Goal: Task Accomplishment & Management: Use online tool/utility

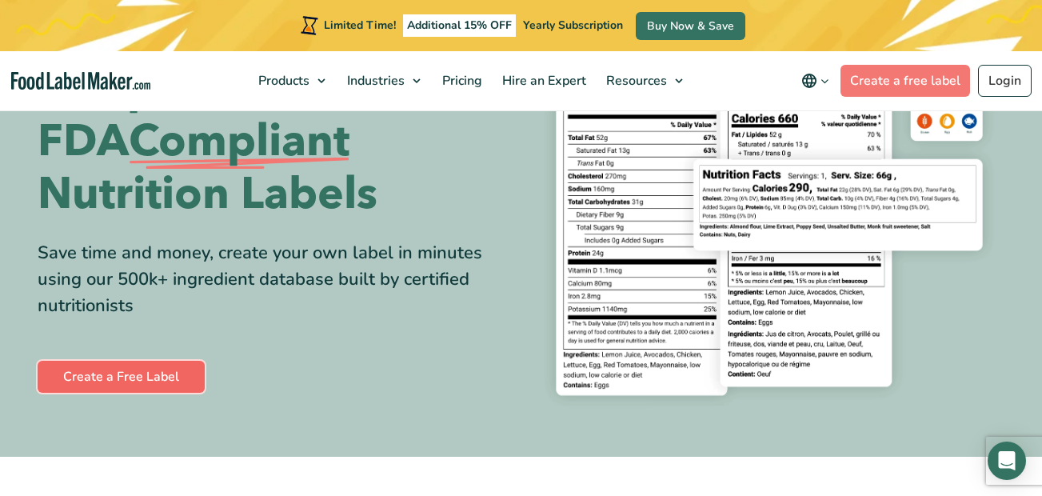
click at [163, 373] on link "Create a Free Label" at bounding box center [121, 377] width 167 height 32
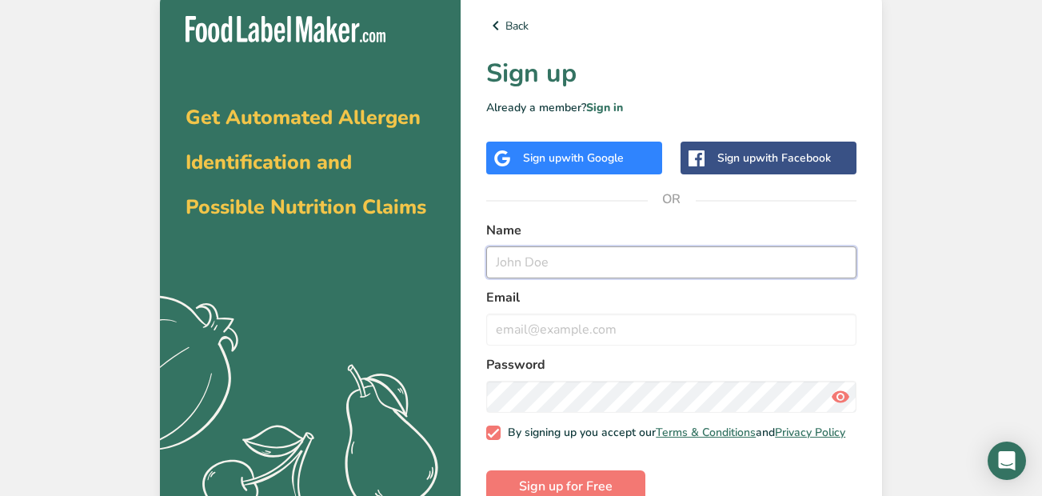
click at [553, 263] on input "text" at bounding box center [671, 262] width 370 height 32
type input "TRIMANA/[PERSON_NAME]"
type input "[PERSON_NAME][EMAIL_ADDRESS][DOMAIN_NAME]"
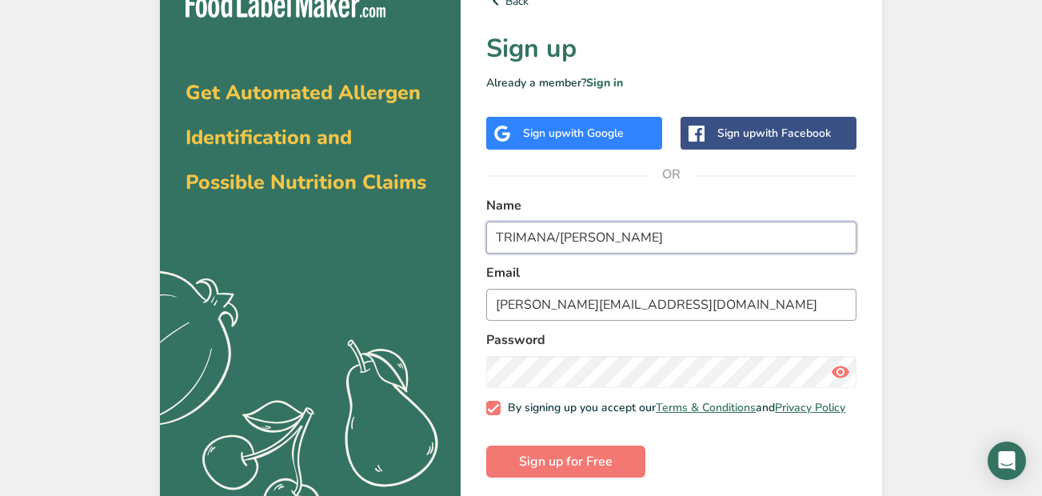
scroll to position [46, 0]
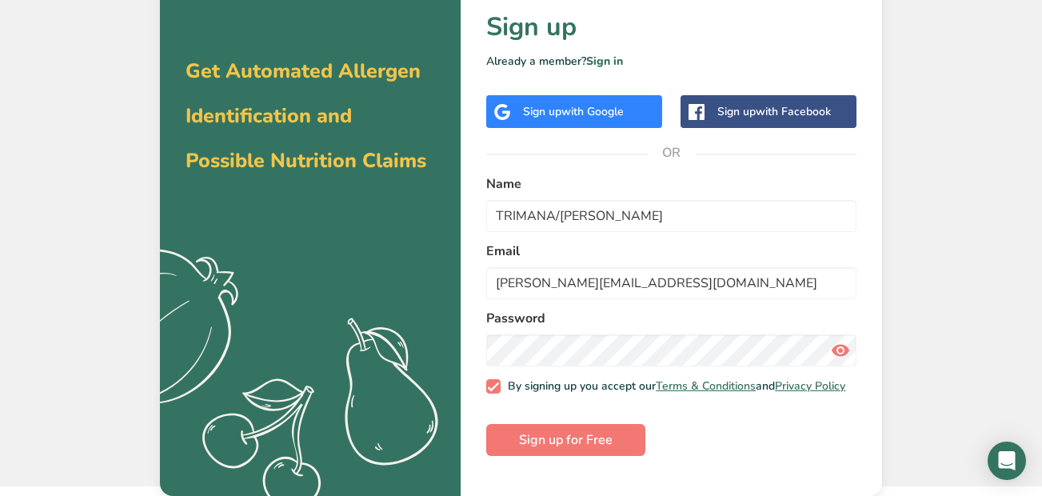
click at [719, 429] on form "Name [PERSON_NAME]/[PERSON_NAME] Email [PERSON_NAME][EMAIL_ADDRESS][DOMAIN_NAME…" at bounding box center [671, 315] width 370 height 282
click at [594, 437] on button "Sign up for Free" at bounding box center [565, 440] width 159 height 32
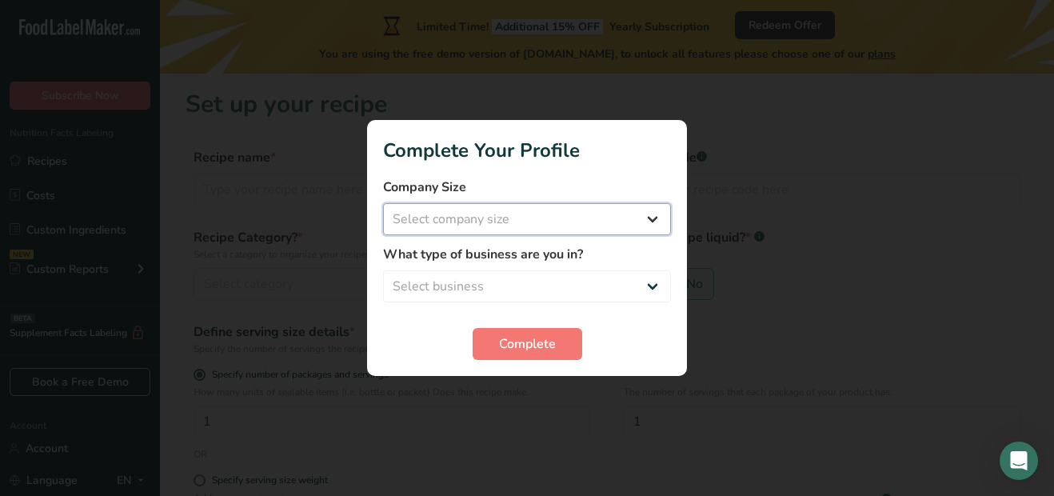
click at [533, 221] on select "Select company size Fewer than 10 Employees 10 to 50 Employees 51 to 500 Employ…" at bounding box center [527, 219] width 288 height 32
select select "3"
click at [383, 203] on select "Select company size Fewer than 10 Employees 10 to 50 Employees 51 to 500 Employ…" at bounding box center [527, 219] width 288 height 32
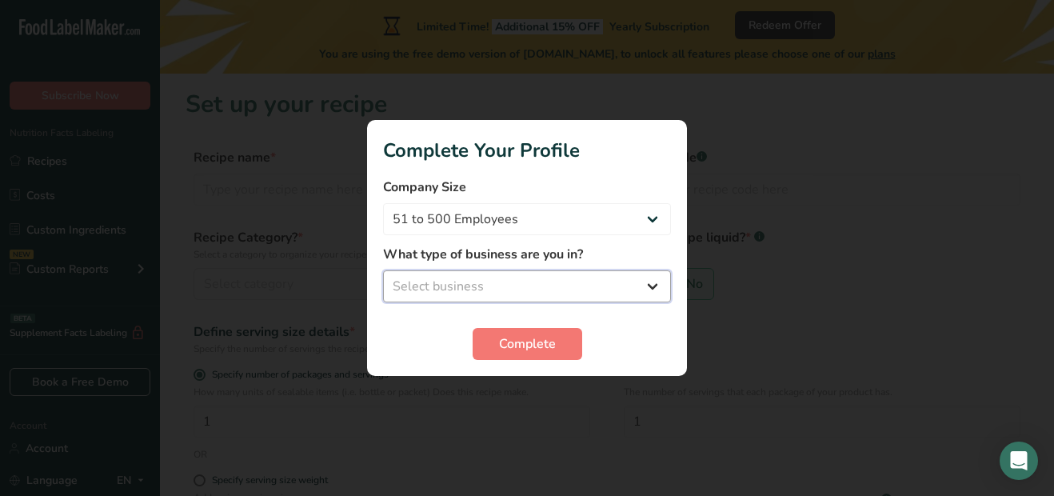
click at [519, 289] on select "Select business Packaged Food Manufacturer Restaurant & Cafe Bakery Meal Plans …" at bounding box center [527, 286] width 288 height 32
select select "2"
click at [383, 270] on select "Select business Packaged Food Manufacturer Restaurant & Cafe Bakery Meal Plans …" at bounding box center [527, 286] width 288 height 32
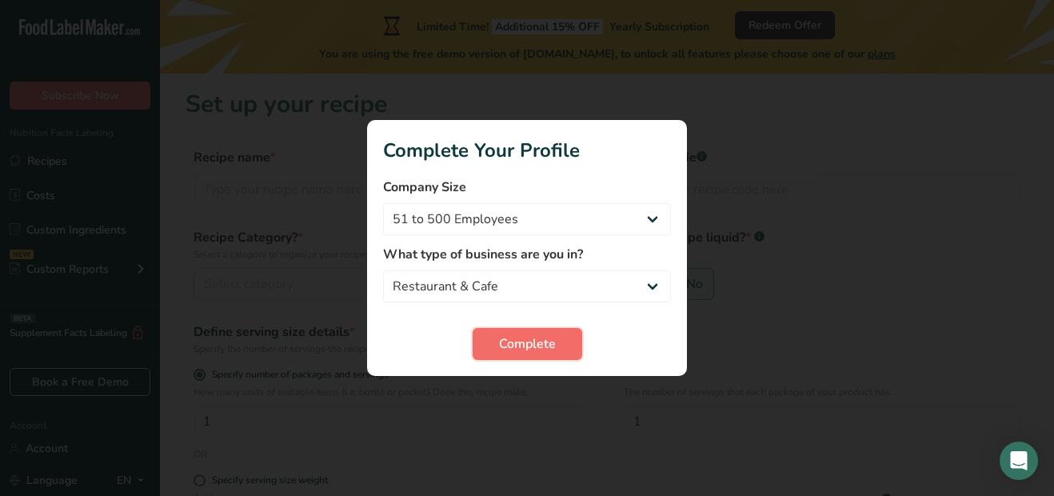
click at [533, 339] on span "Complete" at bounding box center [527, 343] width 57 height 19
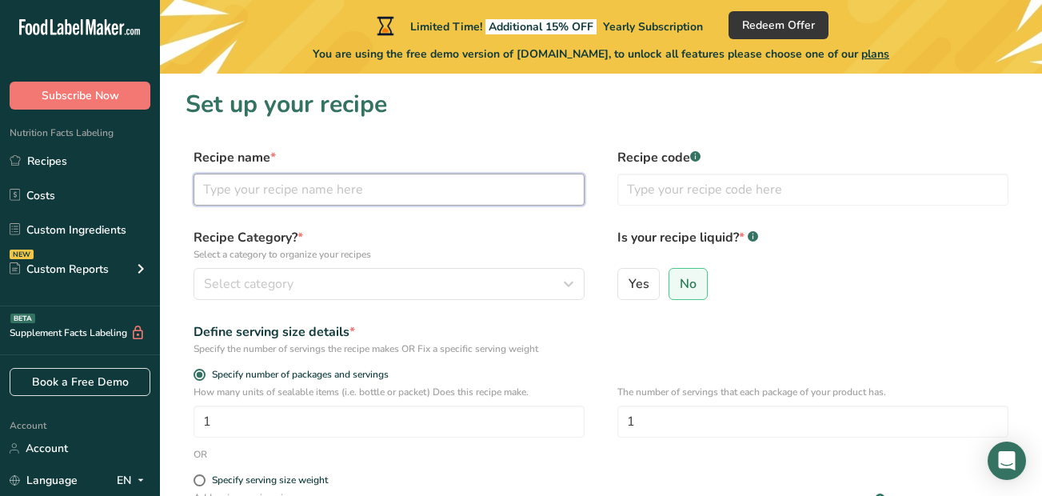
click at [317, 186] on input "text" at bounding box center [389, 190] width 391 height 32
type input "Chicken noodle"
click at [689, 196] on input "text" at bounding box center [812, 190] width 391 height 32
type input "1"
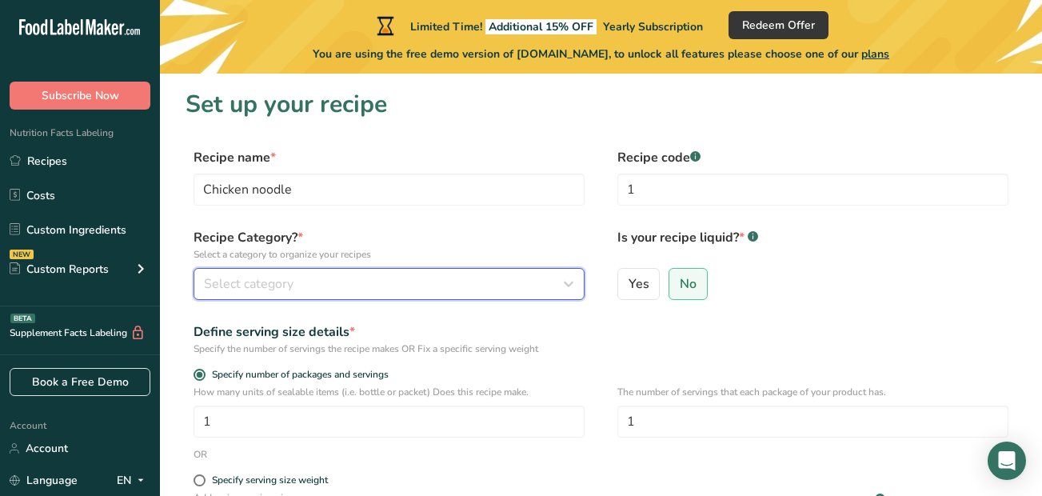
click at [357, 286] on div "Select category" at bounding box center [384, 283] width 361 height 19
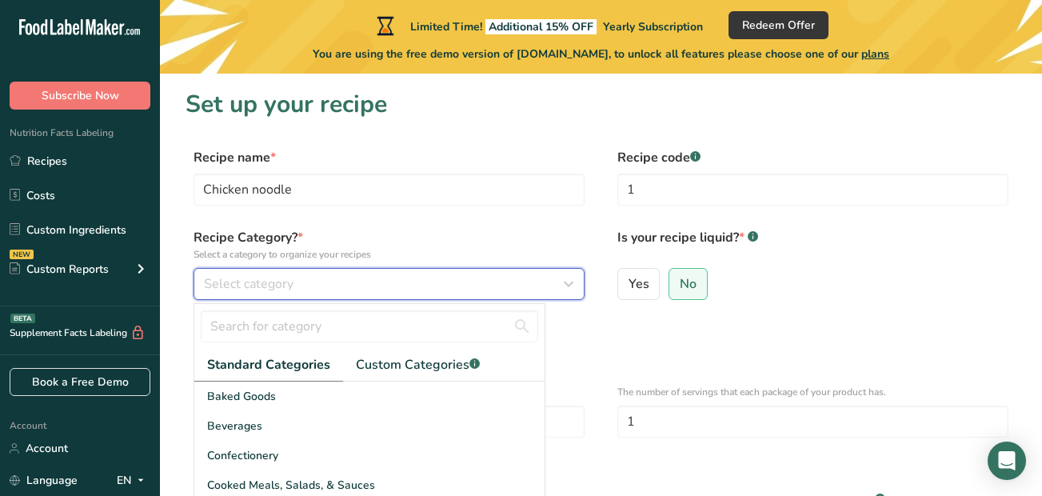
click at [318, 287] on div "Select category" at bounding box center [384, 283] width 361 height 19
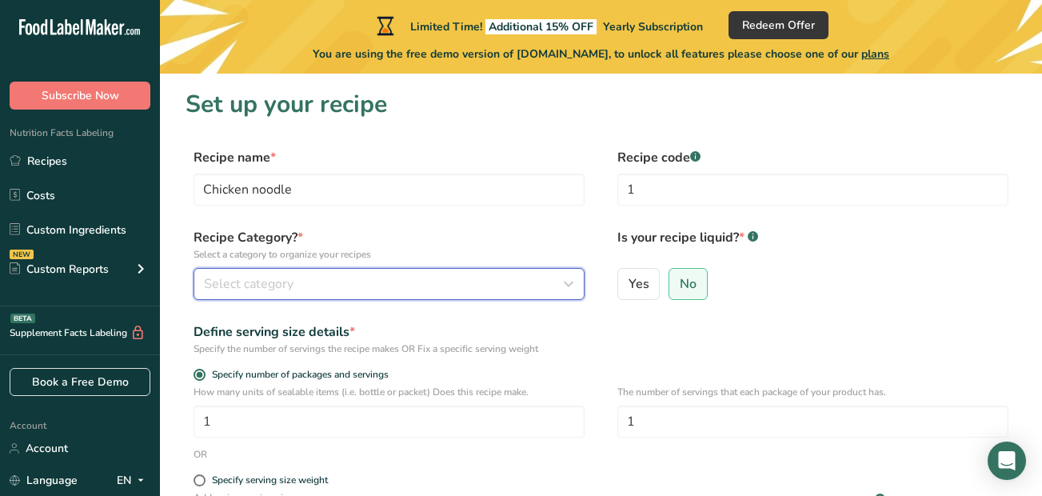
click at [348, 282] on div "Select category" at bounding box center [384, 283] width 361 height 19
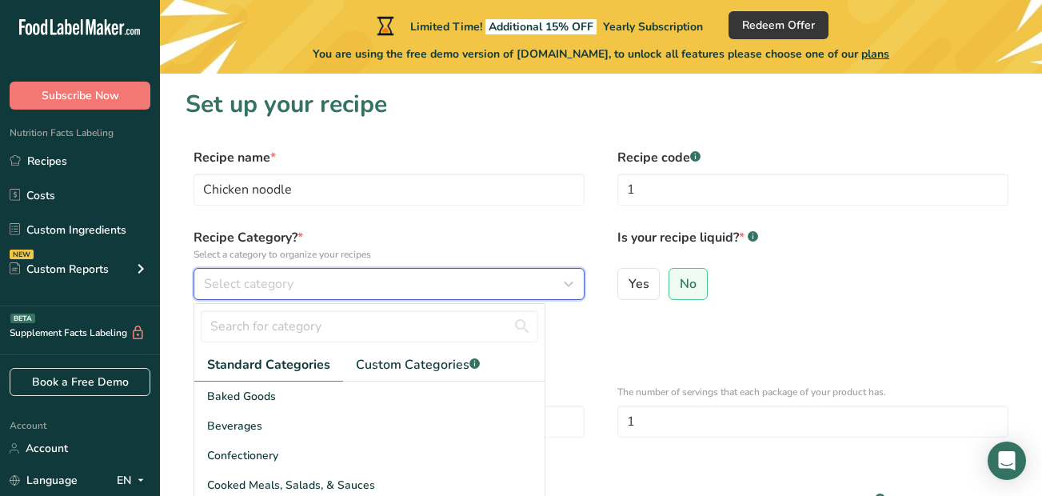
click at [348, 282] on div "Select category" at bounding box center [384, 283] width 361 height 19
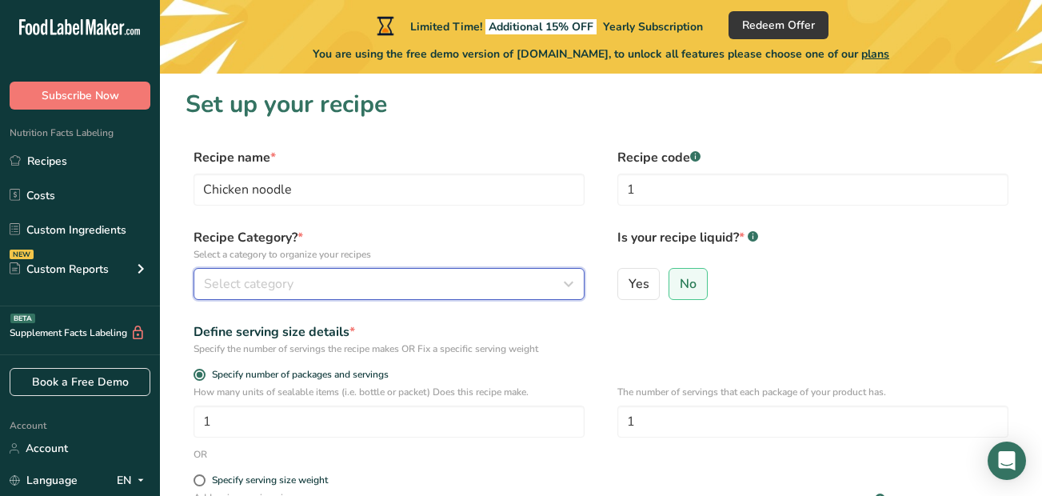
click at [348, 282] on div "Select category" at bounding box center [384, 283] width 361 height 19
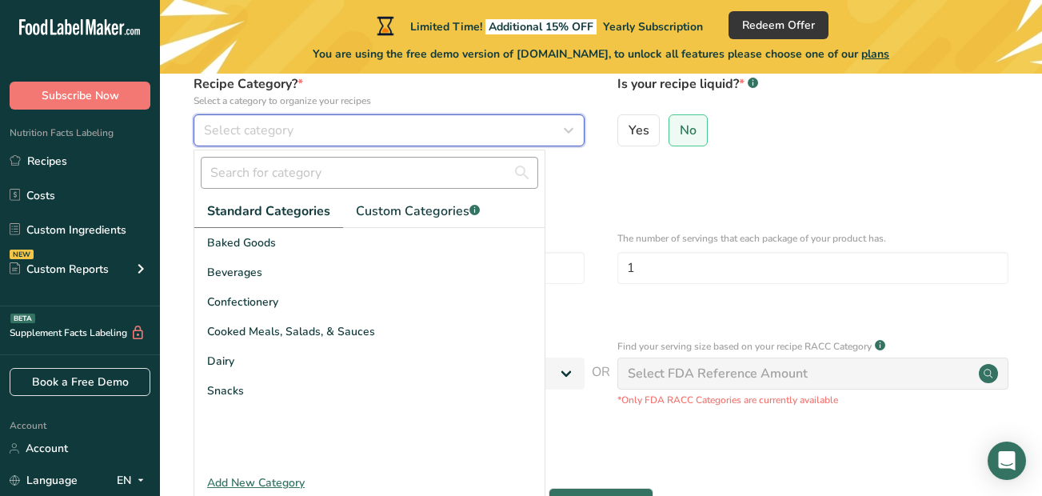
scroll to position [160, 0]
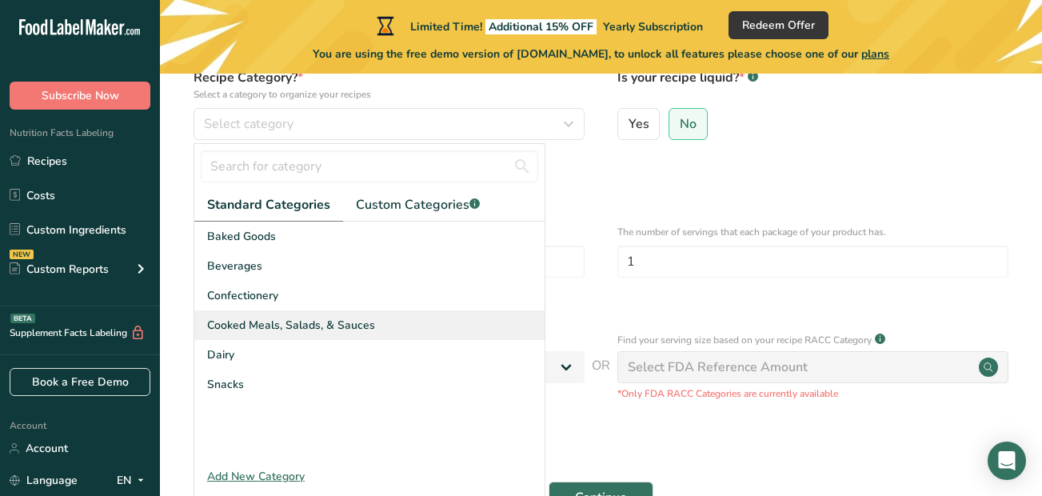
click at [278, 324] on span "Cooked Meals, Salads, & Sauces" at bounding box center [291, 325] width 168 height 17
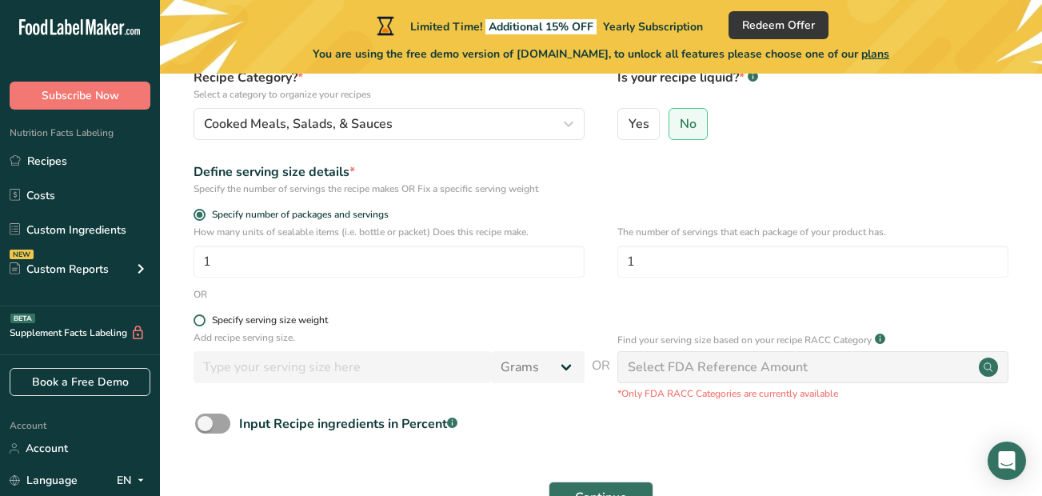
click at [201, 319] on span at bounding box center [200, 320] width 12 height 12
click at [201, 319] on input "Specify serving size weight" at bounding box center [199, 320] width 10 height 10
radio input "true"
radio input "false"
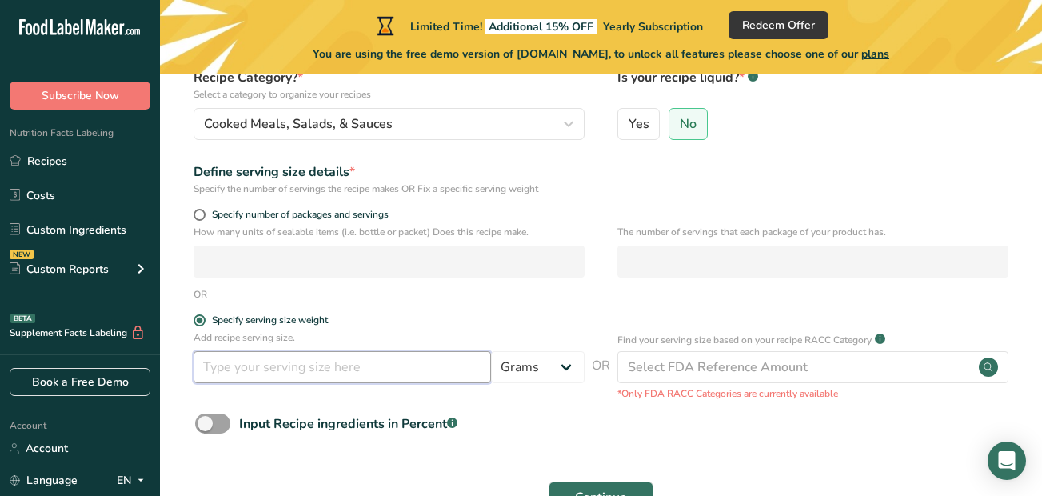
click at [294, 366] on input "number" at bounding box center [343, 367] width 298 height 32
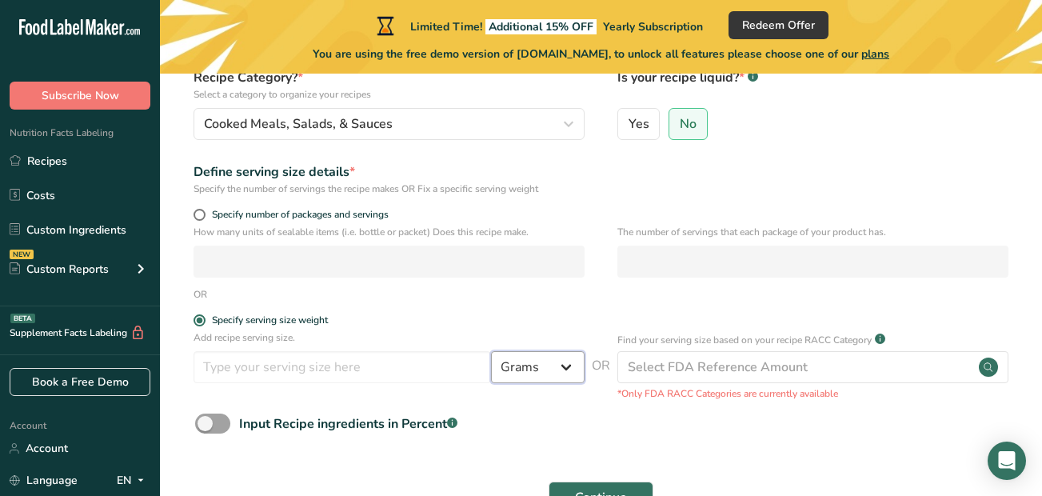
click at [569, 362] on select "Grams kg mg mcg lb oz l mL fl oz tbsp tsp cup qt gallon" at bounding box center [538, 367] width 94 height 32
select select "18"
click at [491, 351] on select "Grams kg mg mcg lb oz l mL fl oz tbsp tsp cup qt gallon" at bounding box center [538, 367] width 94 height 32
select select "22"
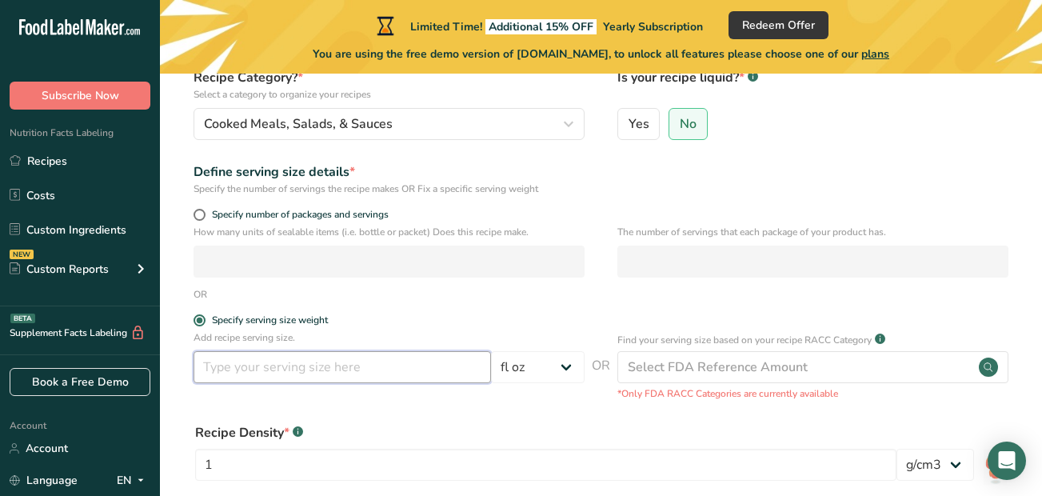
click at [261, 367] on input "number" at bounding box center [343, 367] width 298 height 32
type input "12"
click at [541, 408] on form "Recipe name * Chicken noodle Recipe code .a-a{fill:#347362;}.b-a{fill:#fff;} 1 …" at bounding box center [601, 305] width 831 height 634
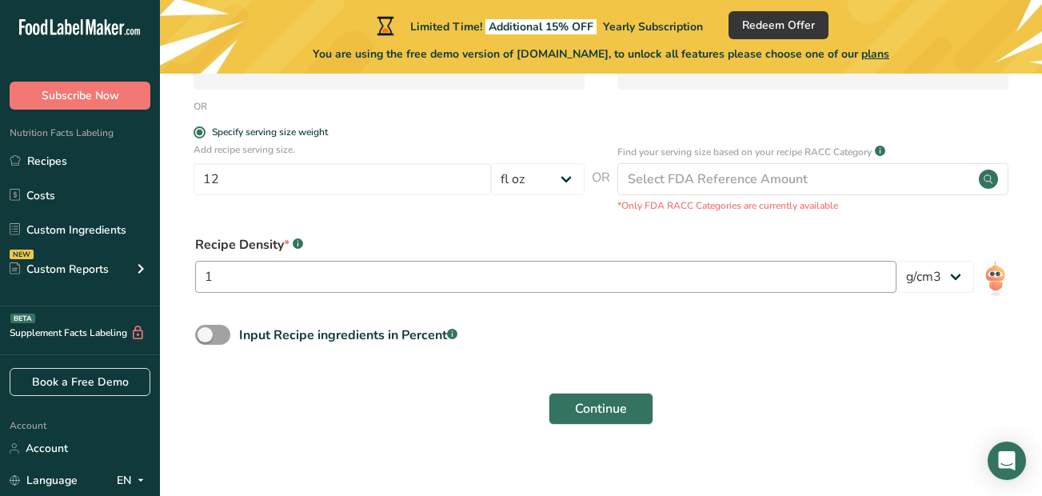
scroll to position [363, 0]
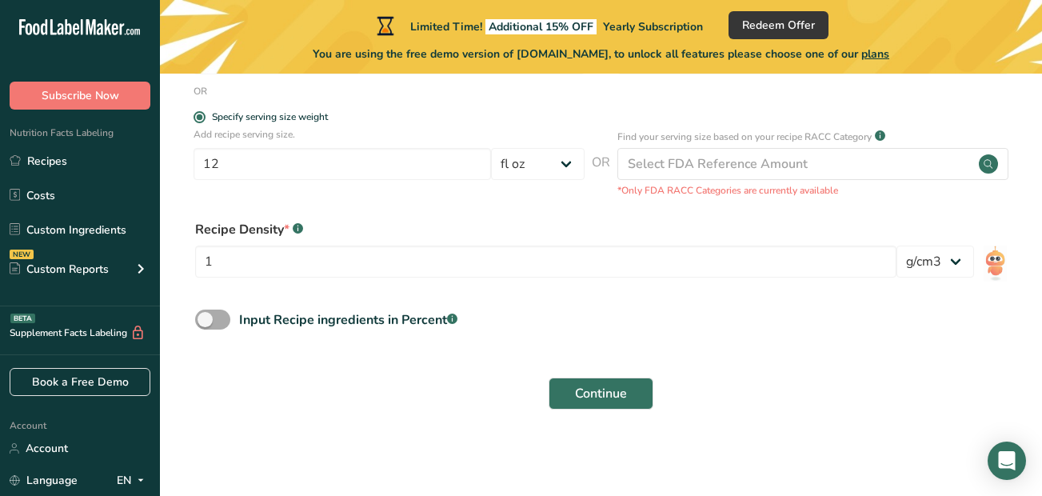
click at [210, 319] on span at bounding box center [212, 320] width 35 height 20
click at [206, 319] on input "Input Recipe ingredients in Percent .a-a{fill:#347362;}.b-a{fill:#fff;}" at bounding box center [200, 319] width 10 height 10
checkbox input "true"
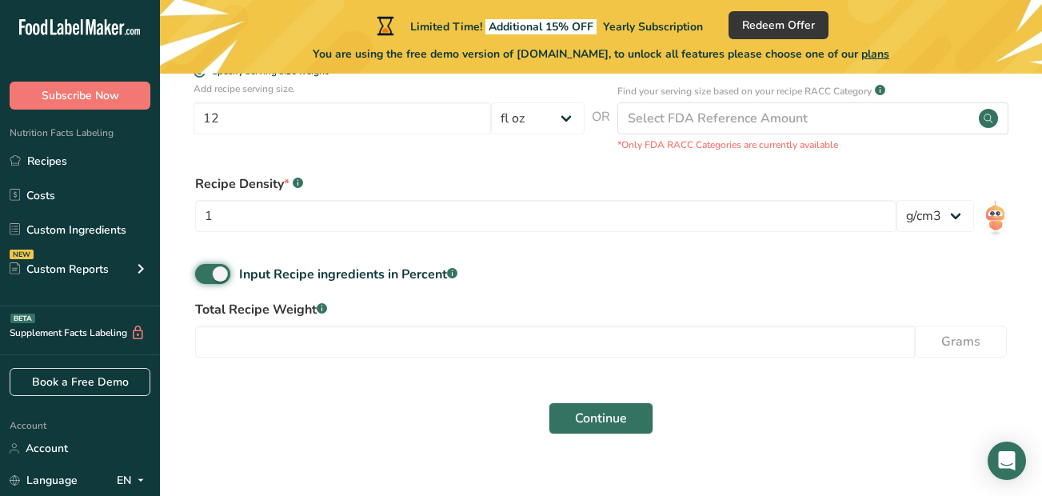
scroll to position [433, 0]
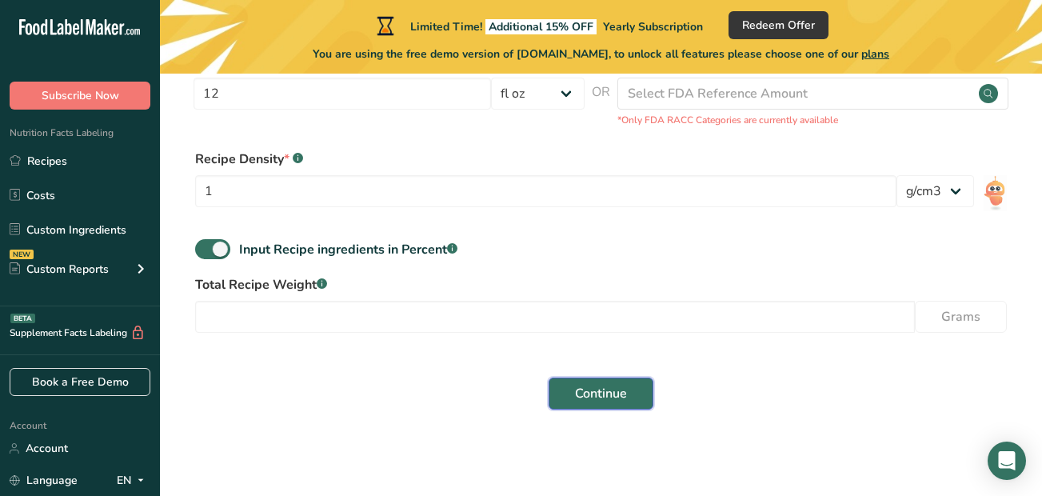
click at [613, 394] on span "Continue" at bounding box center [601, 393] width 52 height 19
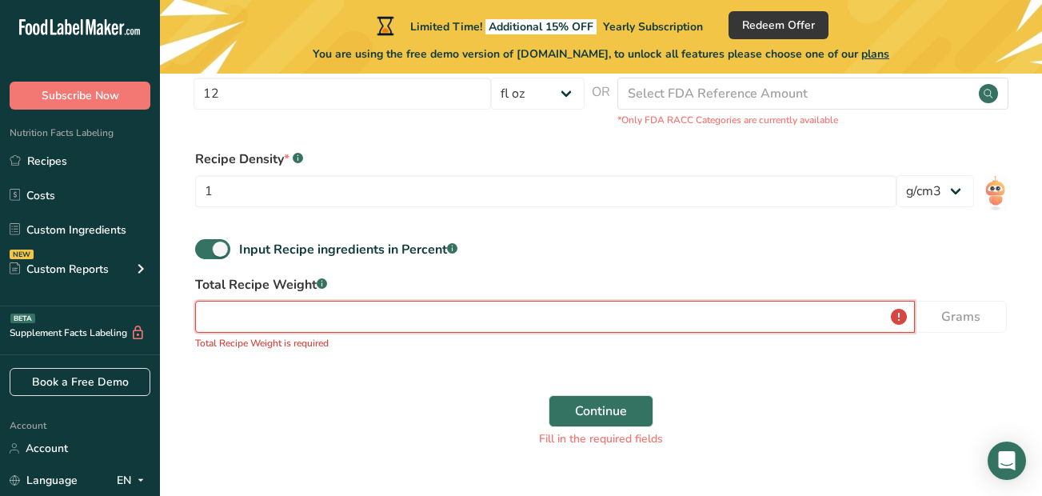
click at [302, 305] on input "number" at bounding box center [555, 317] width 720 height 32
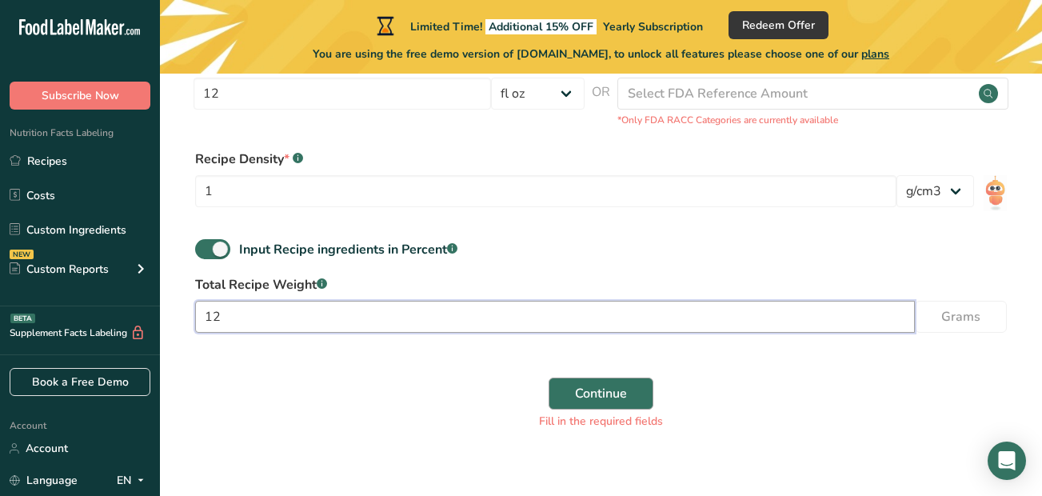
type input "12"
click at [606, 392] on span "Continue" at bounding box center [601, 393] width 52 height 19
